Goal: Use online tool/utility: Utilize a website feature to perform a specific function

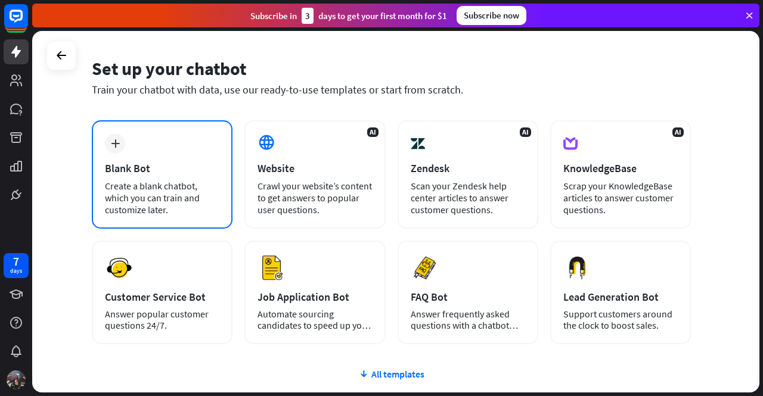
scroll to position [60, 0]
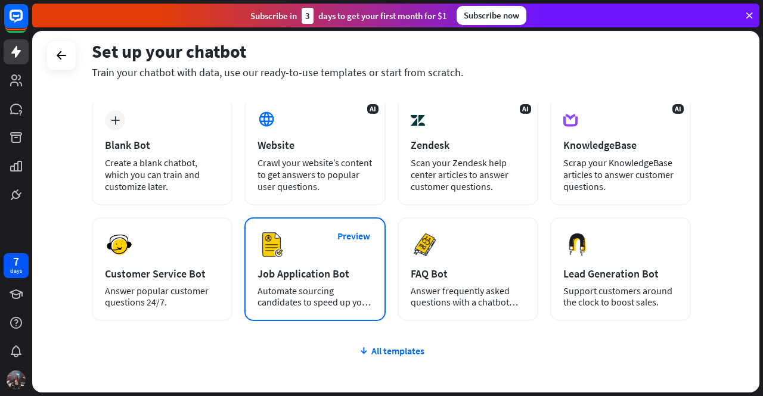
click at [285, 272] on div "Job Application Bot" at bounding box center [314, 274] width 114 height 14
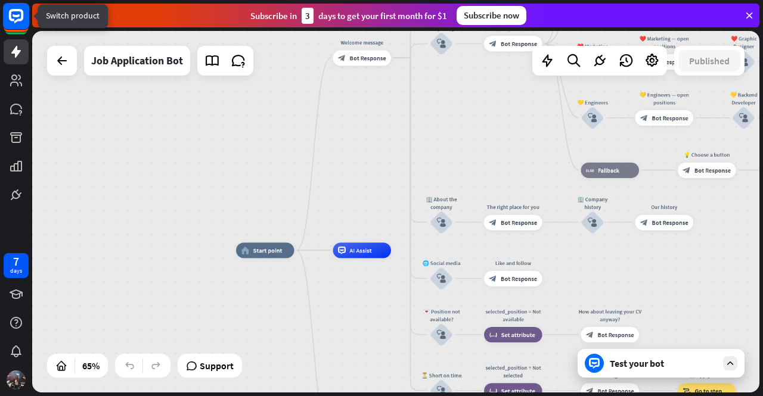
click at [21, 11] on icon at bounding box center [16, 16] width 14 height 14
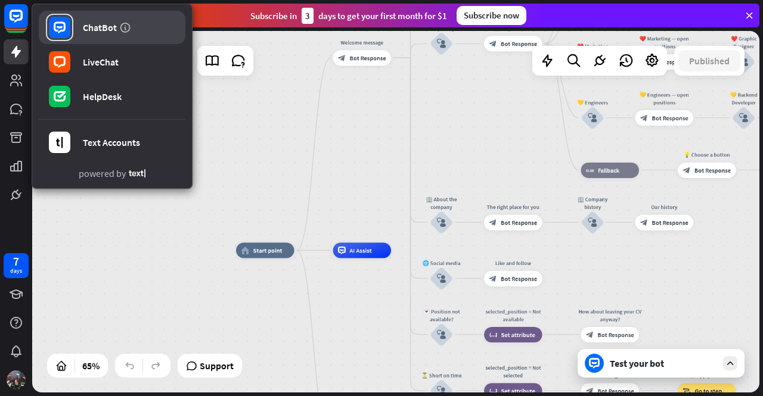
click at [70, 21] on rect at bounding box center [59, 27] width 21 height 21
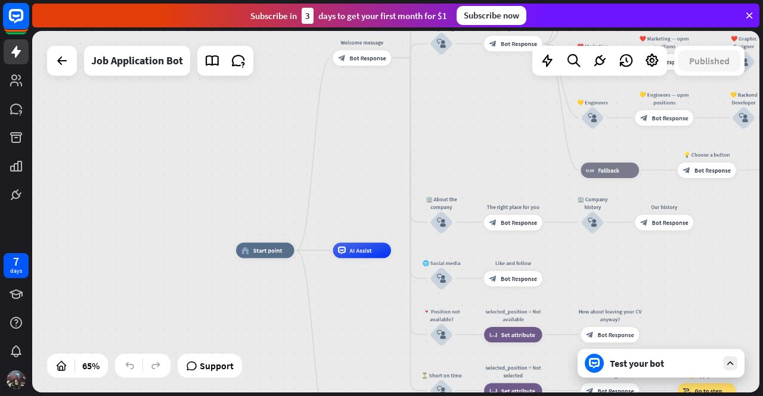
click at [15, 25] on rect at bounding box center [16, 16] width 26 height 26
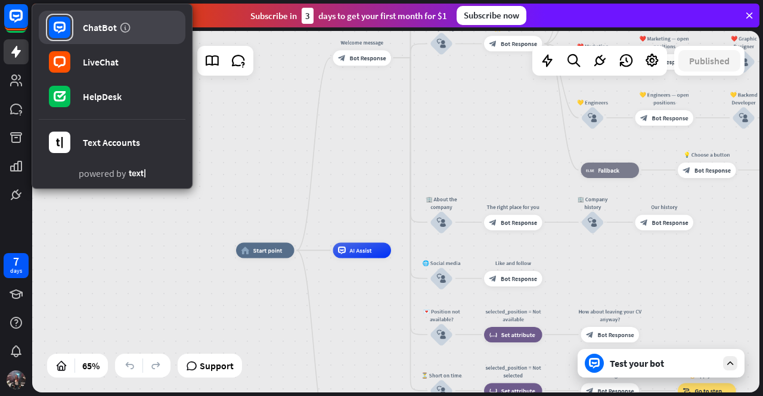
click at [103, 27] on div "ChatBot" at bounding box center [100, 27] width 34 height 12
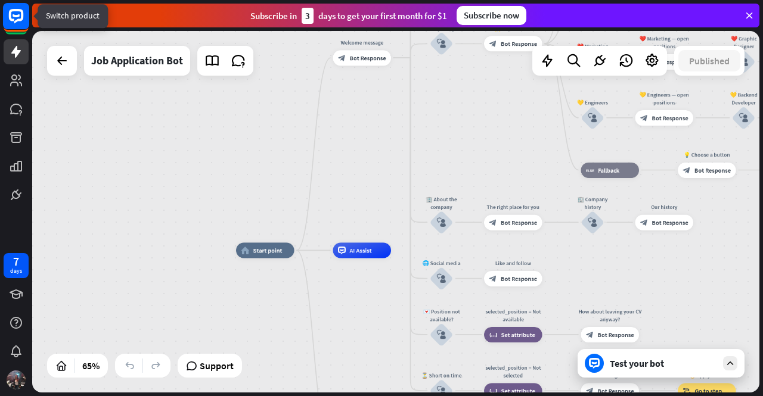
click at [18, 15] on icon at bounding box center [16, 15] width 7 height 3
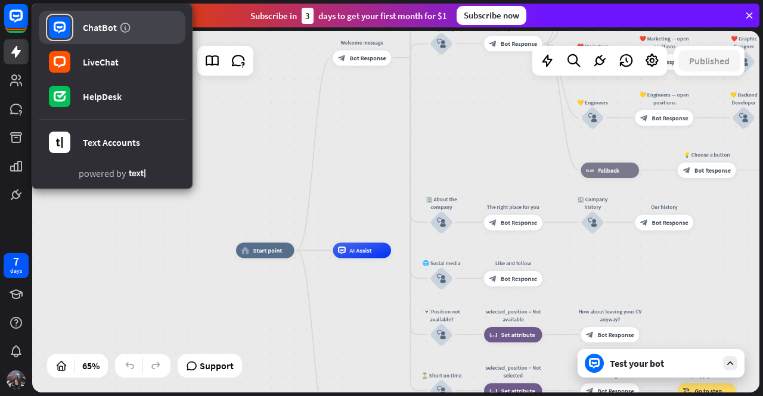
click at [61, 15] on div at bounding box center [59, 27] width 27 height 27
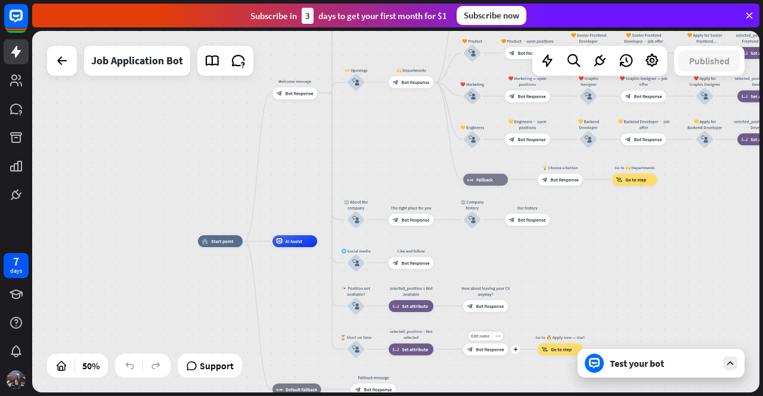
click at [486, 343] on div "Edit name more_horiz plus Short on time? Leave a message block_bot_response Bot…" at bounding box center [485, 349] width 45 height 12
